Goal: Task Accomplishment & Management: Manage account settings

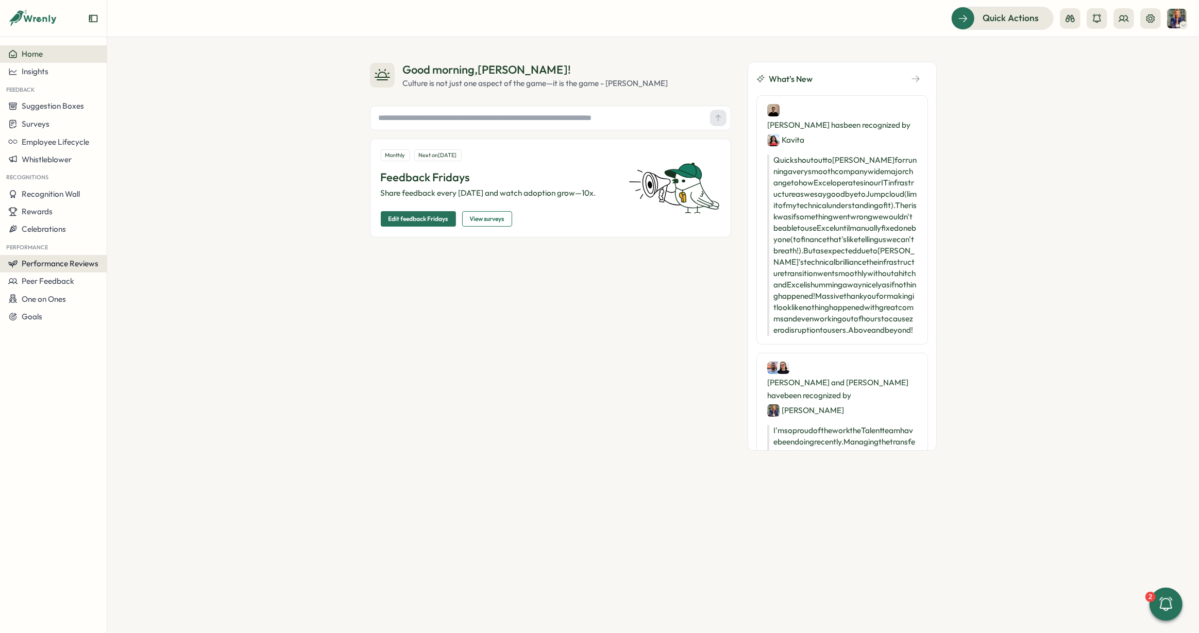
click at [53, 264] on span "Performance Reviews" at bounding box center [60, 264] width 77 height 10
click at [138, 244] on div "Reviews" at bounding box center [149, 244] width 80 height 11
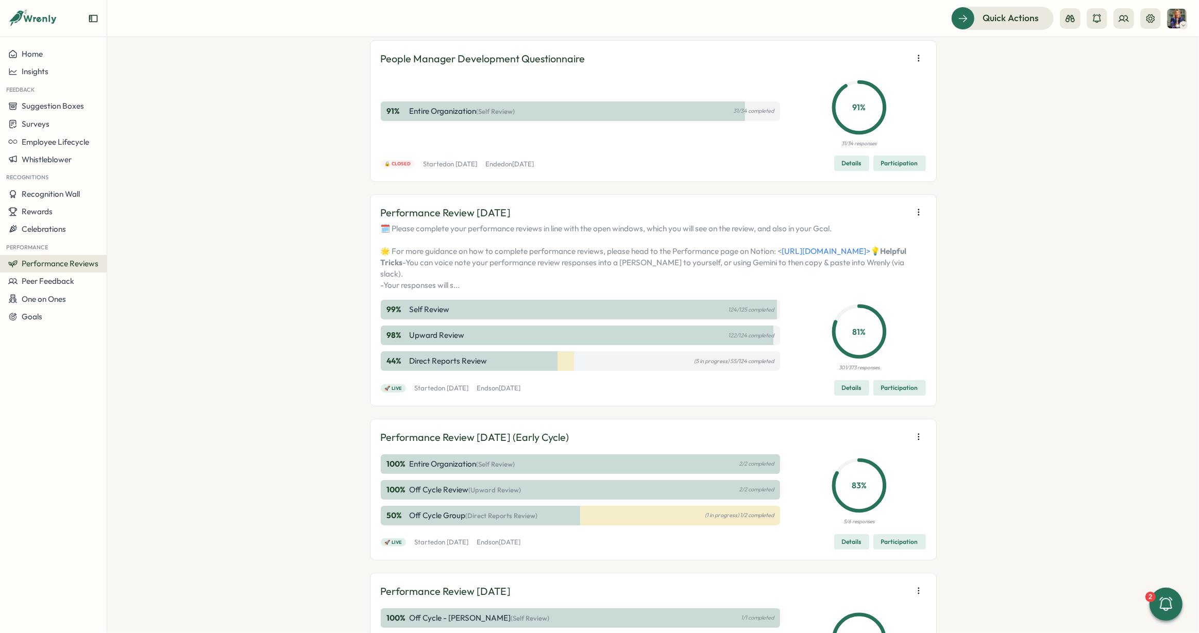
scroll to position [163, 0]
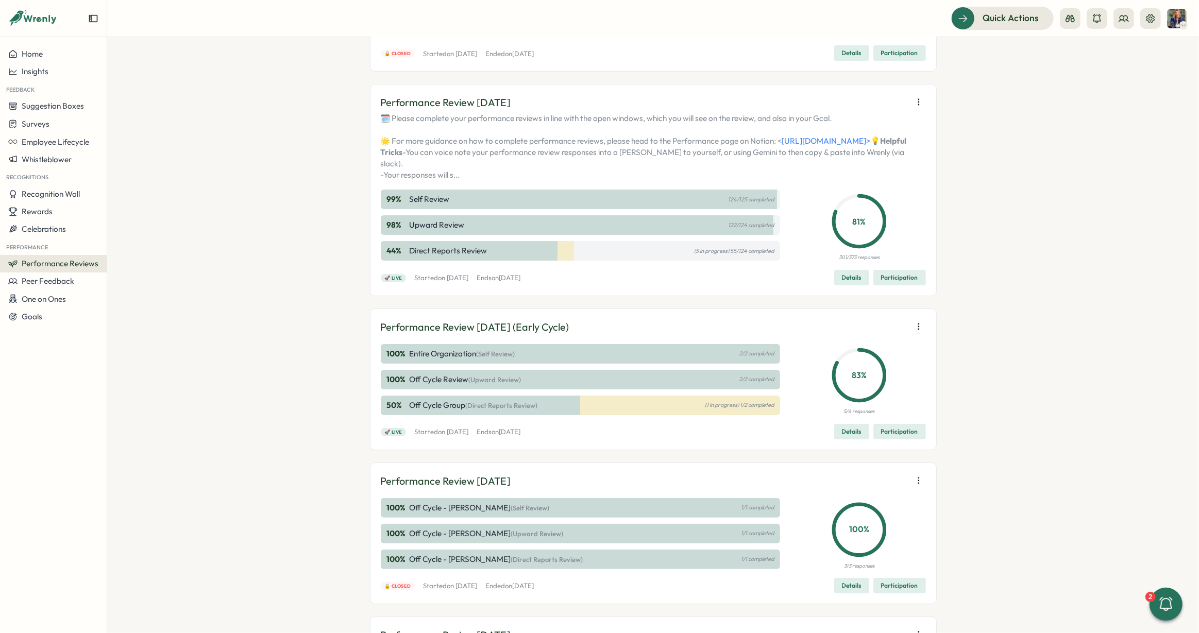
click at [843, 285] on span "Details" at bounding box center [852, 278] width 20 height 14
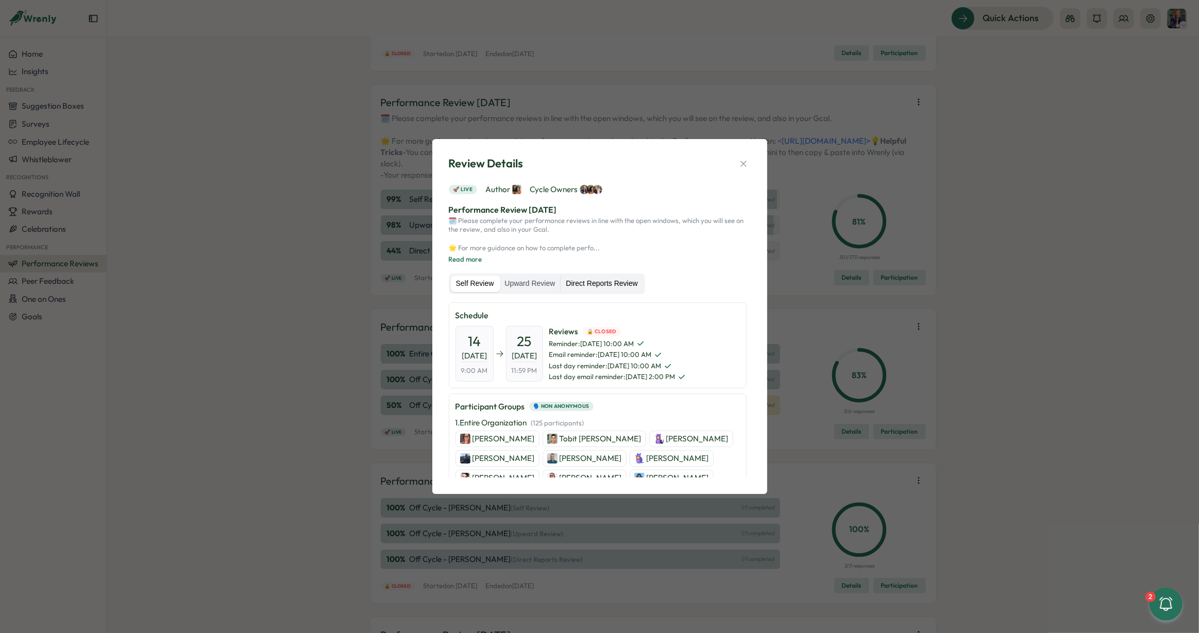
click at [602, 288] on label "Direct Reports Review" at bounding box center [602, 284] width 82 height 16
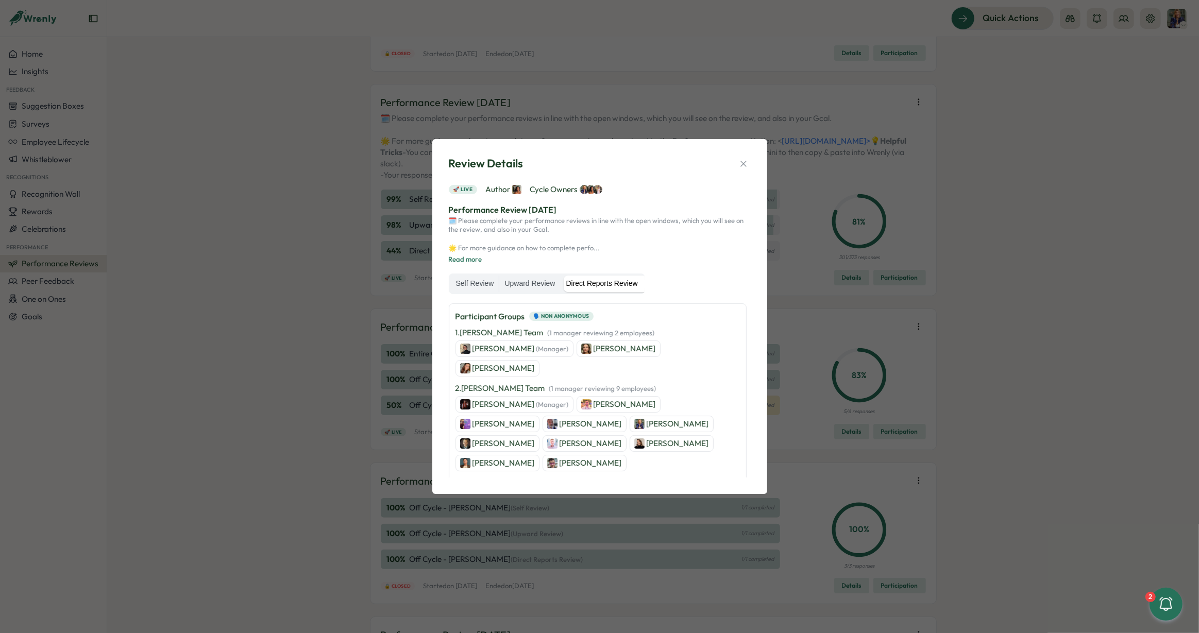
click at [501, 346] on p "Sophia Whitham (Manager)" at bounding box center [521, 348] width 96 height 11
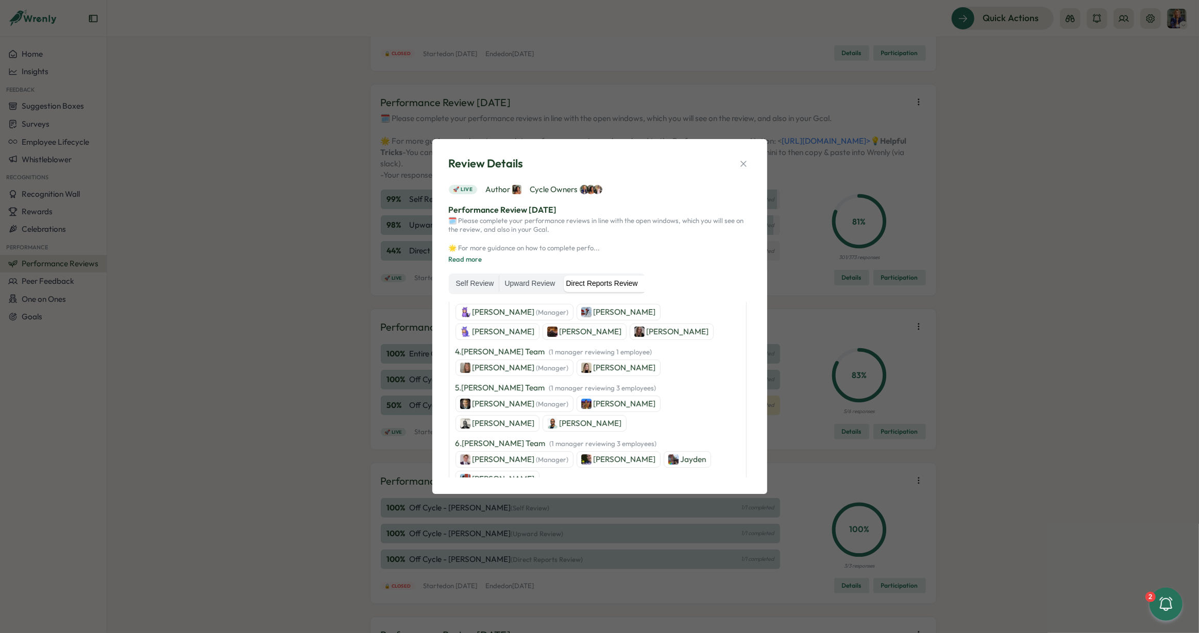
scroll to position [324, 0]
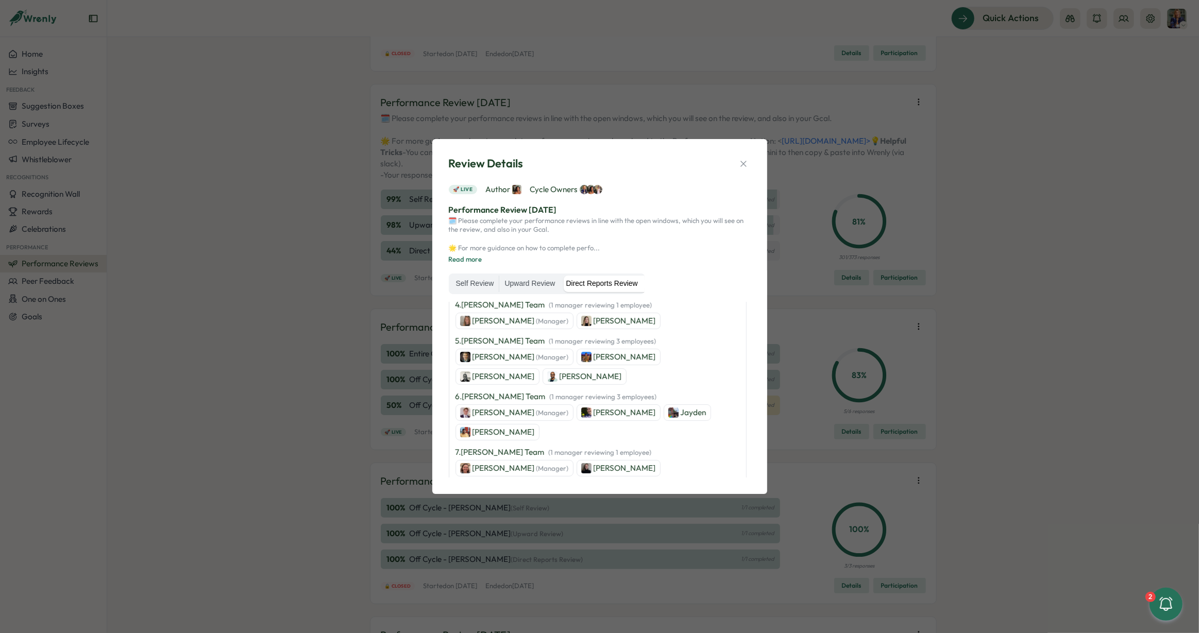
click at [536, 500] on span "(Manager)" at bounding box center [552, 504] width 32 height 8
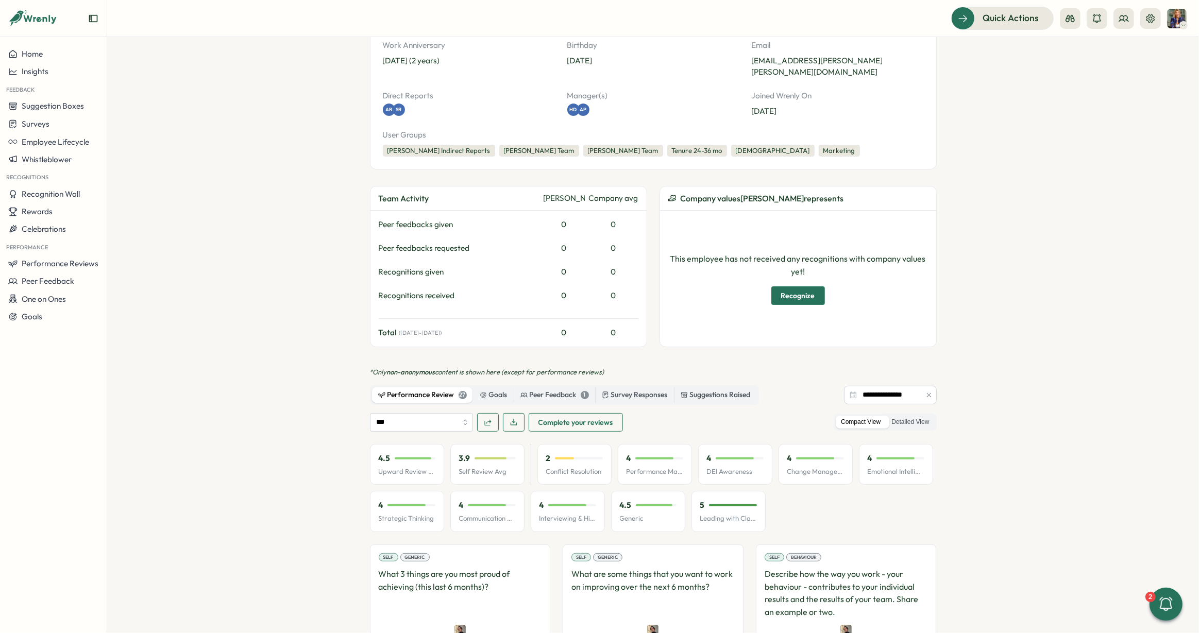
scroll to position [154, 0]
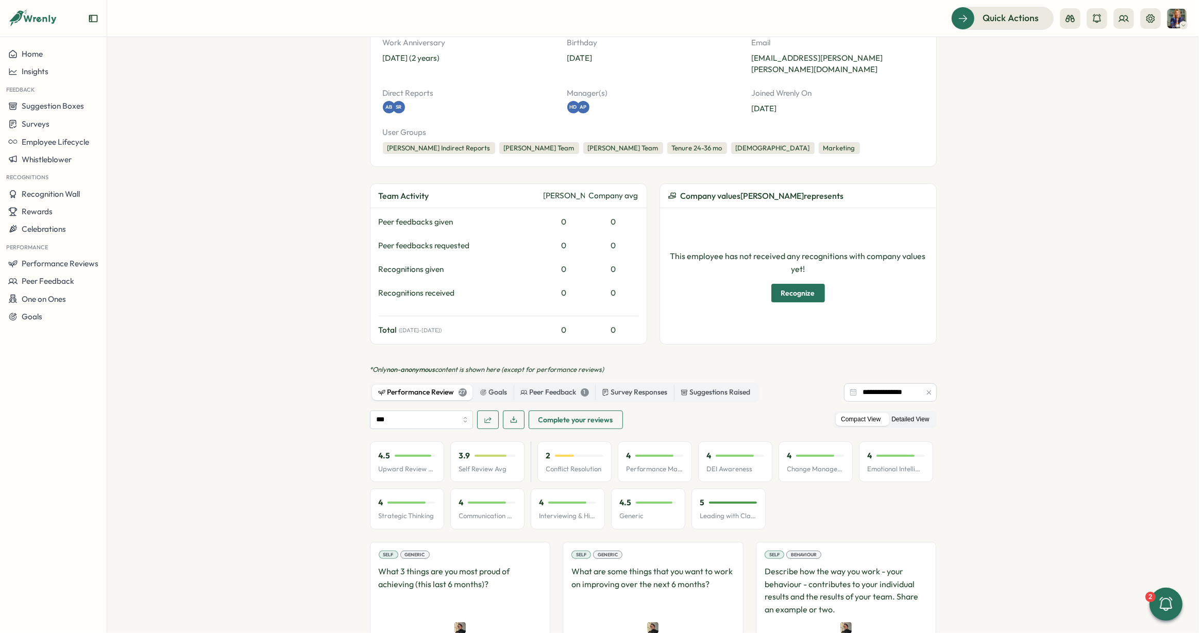
click at [909, 413] on label "Detailed View" at bounding box center [910, 419] width 48 height 13
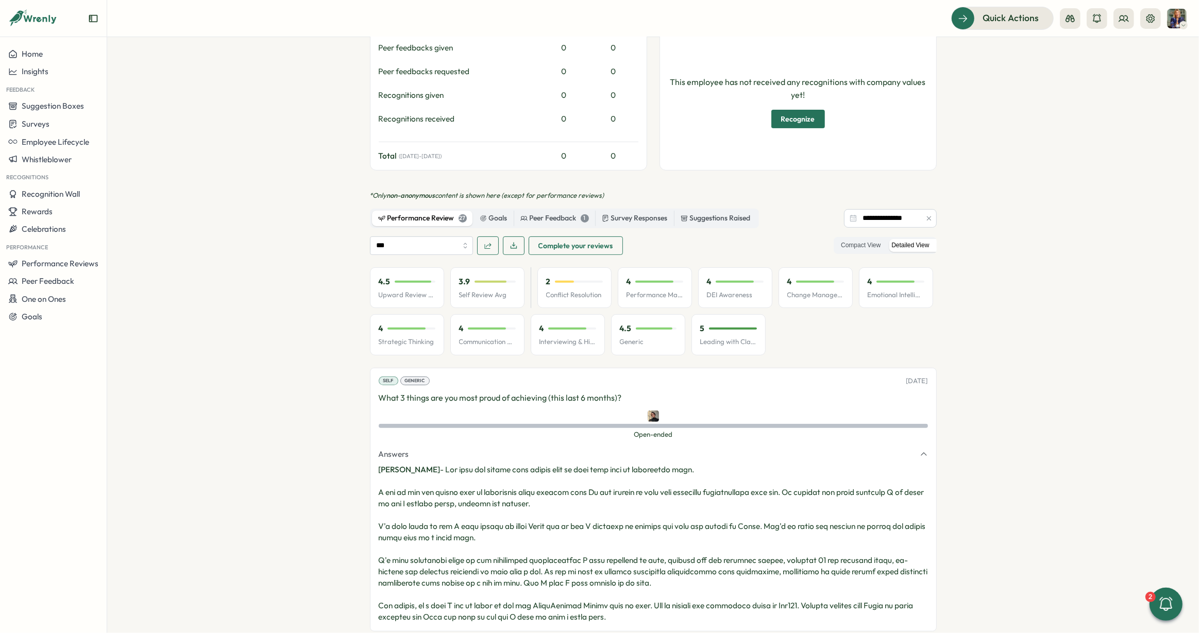
scroll to position [0, 0]
